Goal: Obtain resource: Download file/media

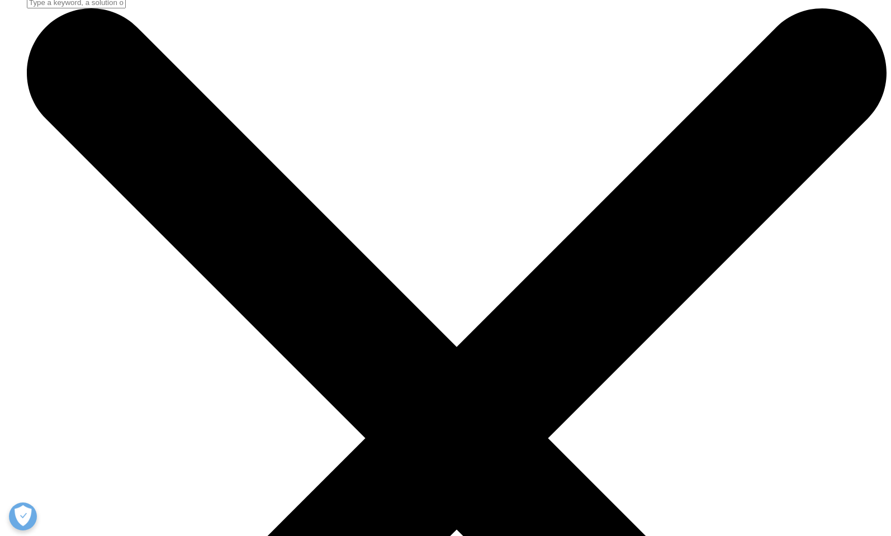
scroll to position [3819, 0]
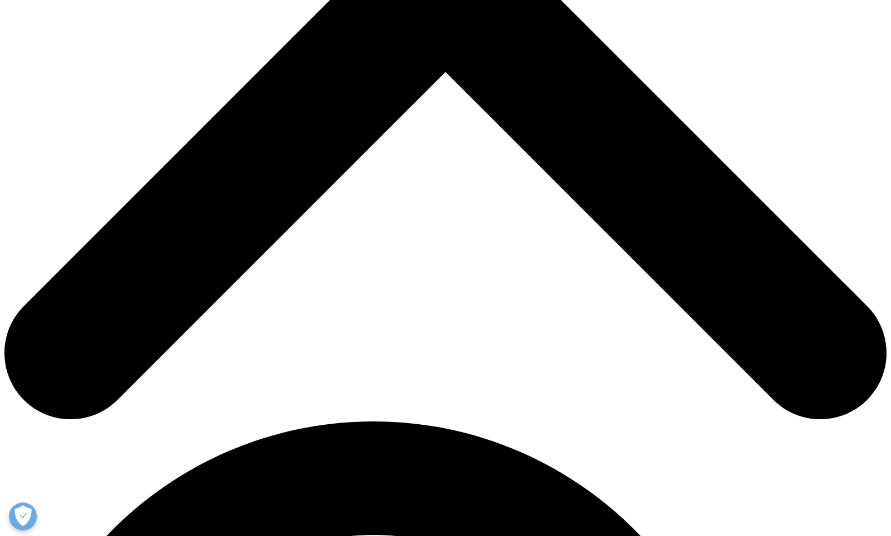
scroll to position [479, 0]
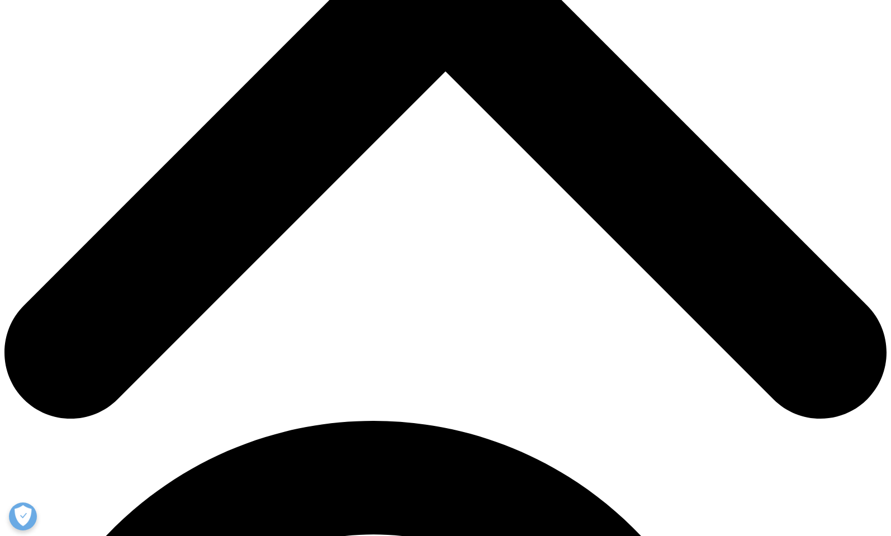
type input "[PERSON_NAME]"
type input "Akladious"
type input "[EMAIL_ADDRESS][DOMAIN_NAME]"
type input "Founder"
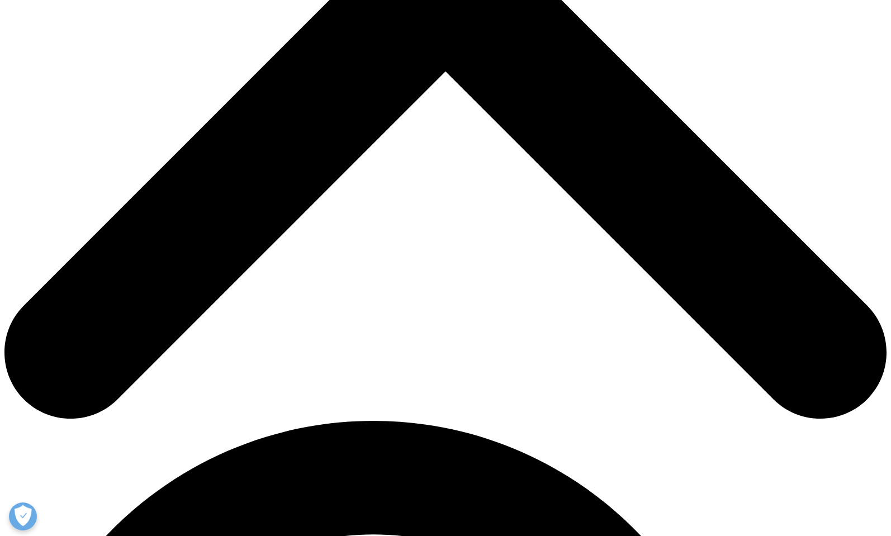
type input "Medpals"
select select "[GEOGRAPHIC_DATA]"
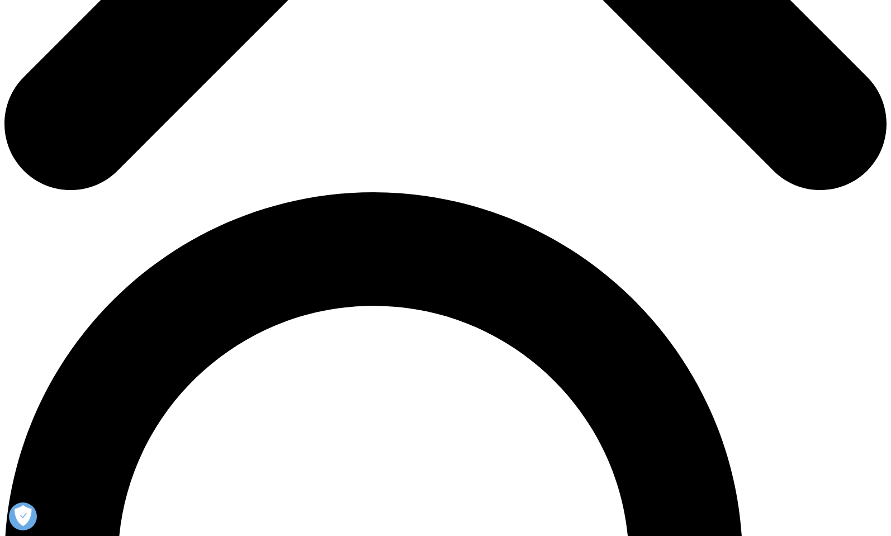
scroll to position [708, 0]
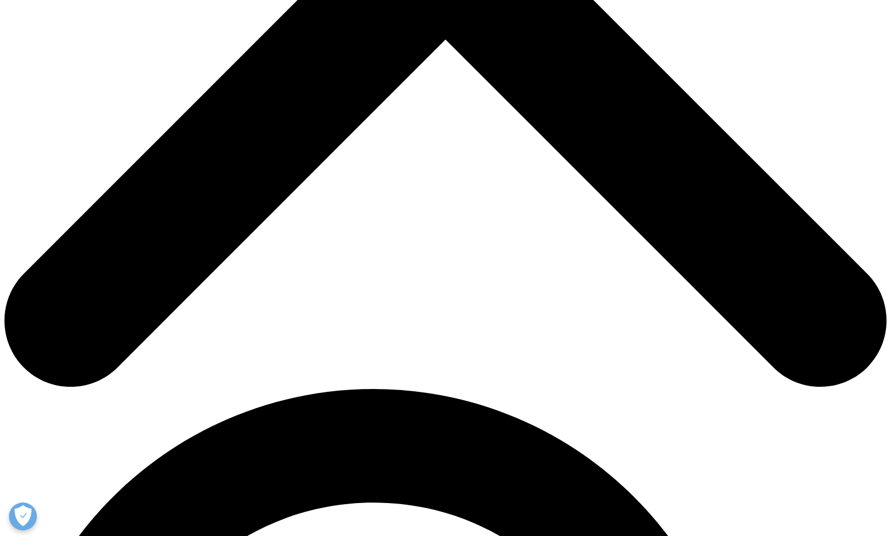
scroll to position [449, 659]
